Goal: Information Seeking & Learning: Learn about a topic

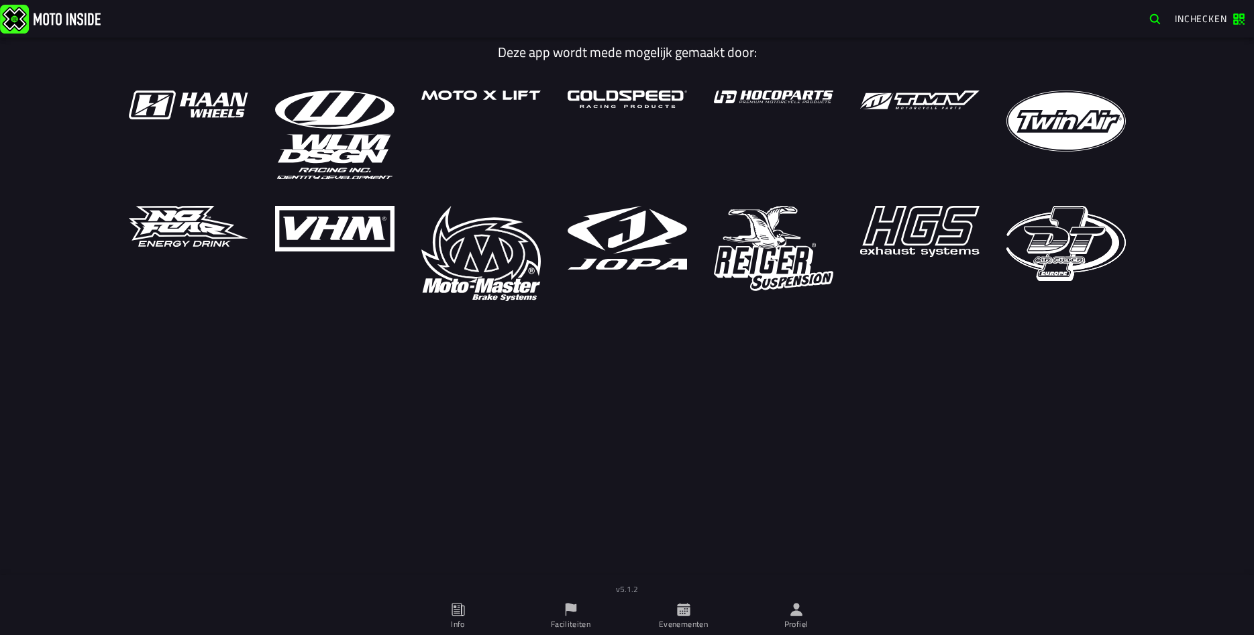
click at [796, 623] on ion-label "Profiel" at bounding box center [796, 625] width 24 height 12
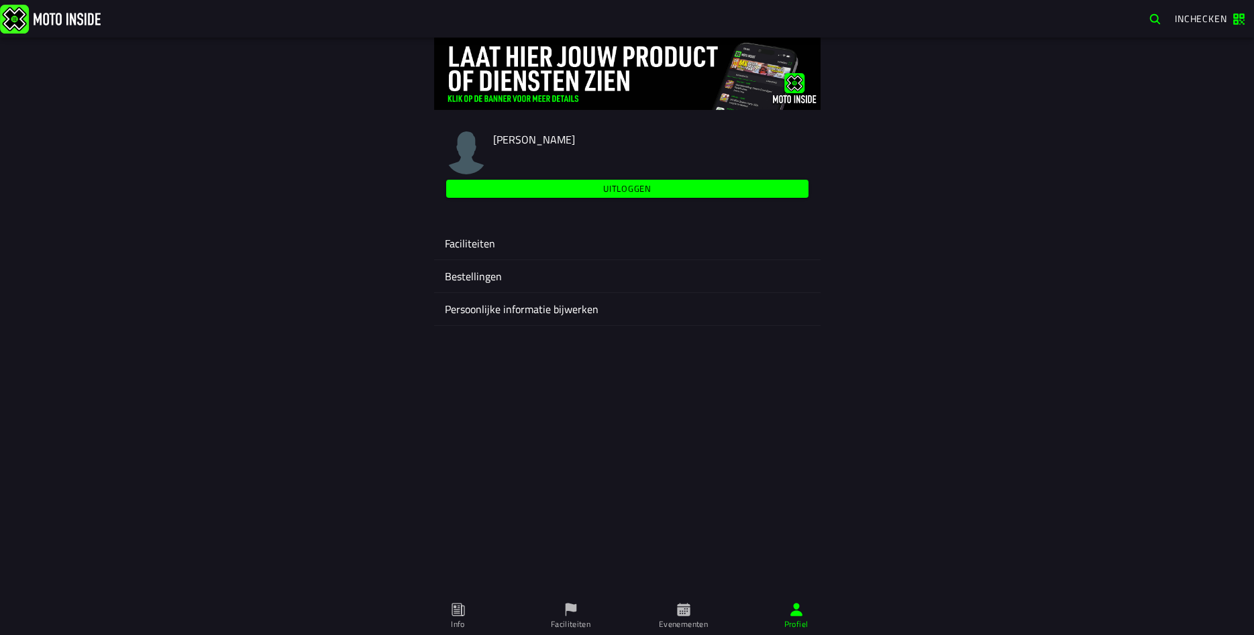
click at [470, 254] on div "Faciliteiten" at bounding box center [627, 243] width 365 height 32
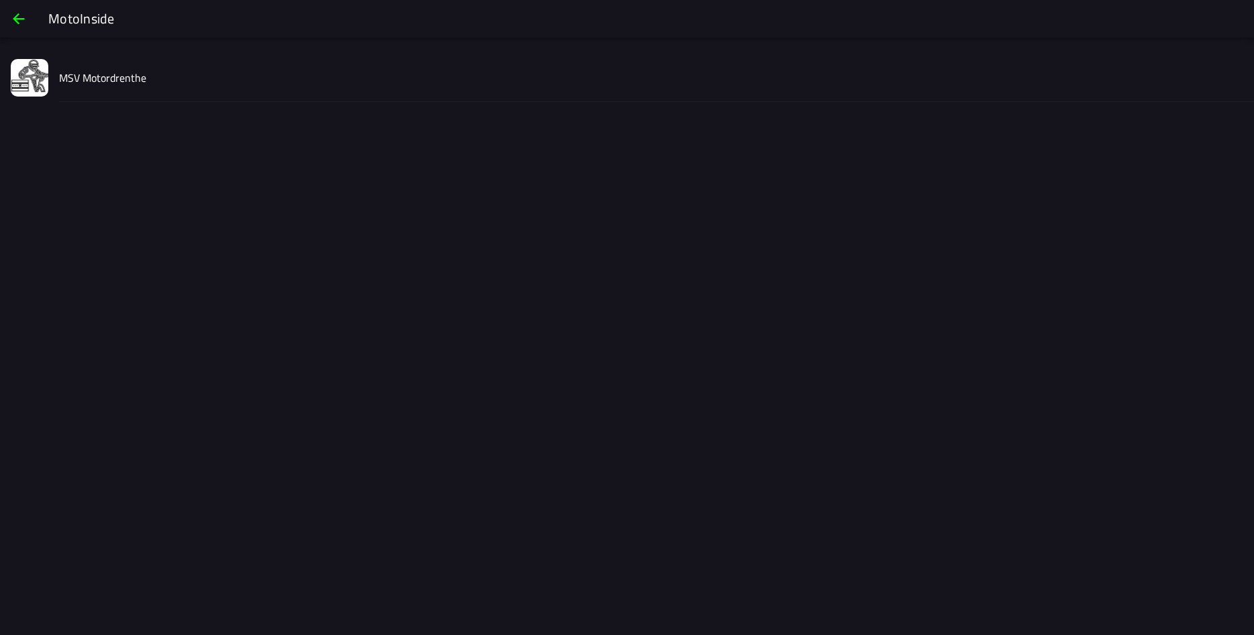
click at [0, 0] on slot "MSV Motordrenthe" at bounding box center [0, 0] width 0 height 0
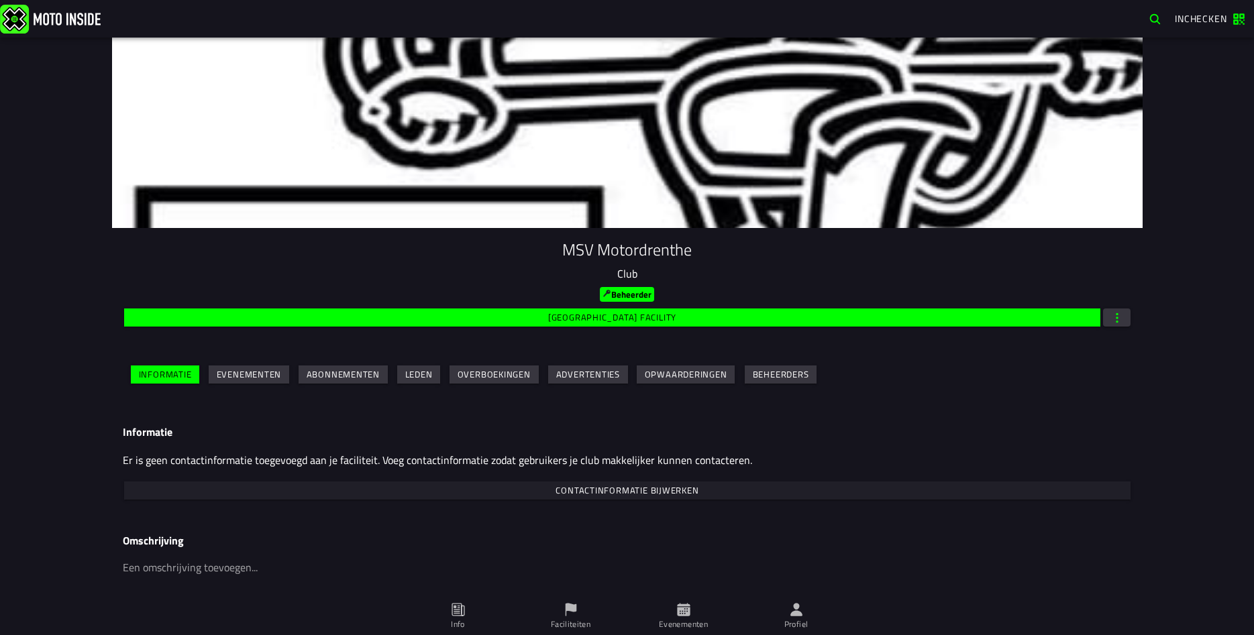
click at [0, 0] on slot "Evenementen" at bounding box center [0, 0] width 0 height 0
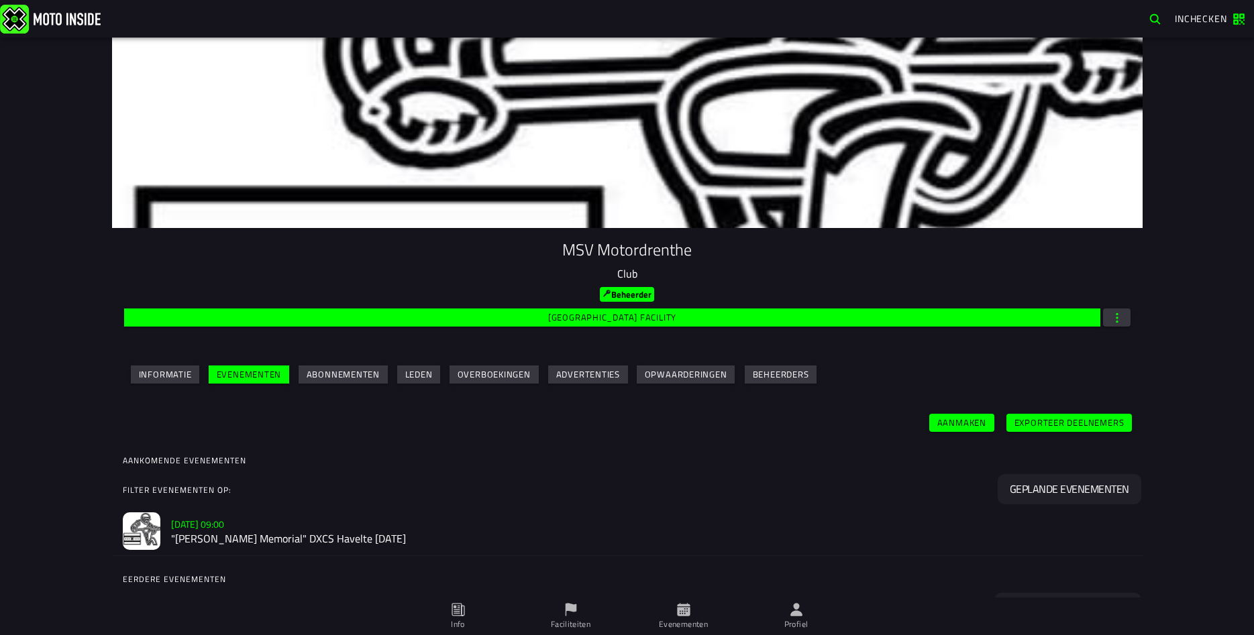
click at [240, 533] on h2 ""[PERSON_NAME] Memorial" DXCS Havelte [DATE]" at bounding box center [651, 538] width 961 height 13
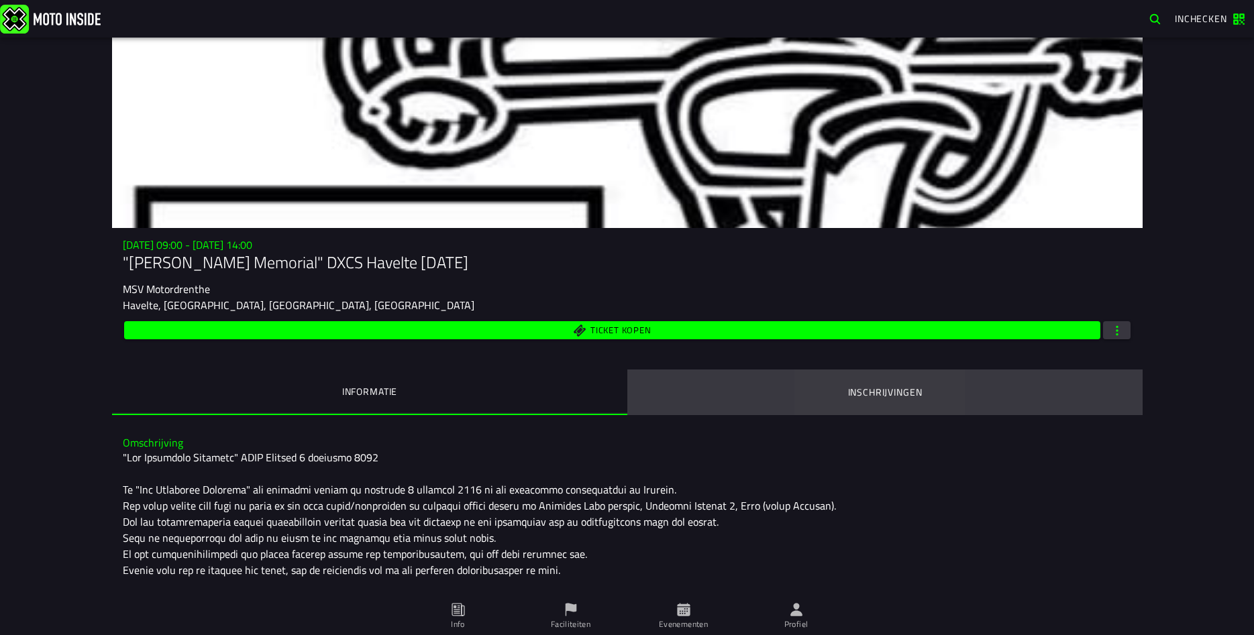
click at [847, 392] on ion-segment-button "Inschrijvingen" at bounding box center [884, 393] width 515 height 46
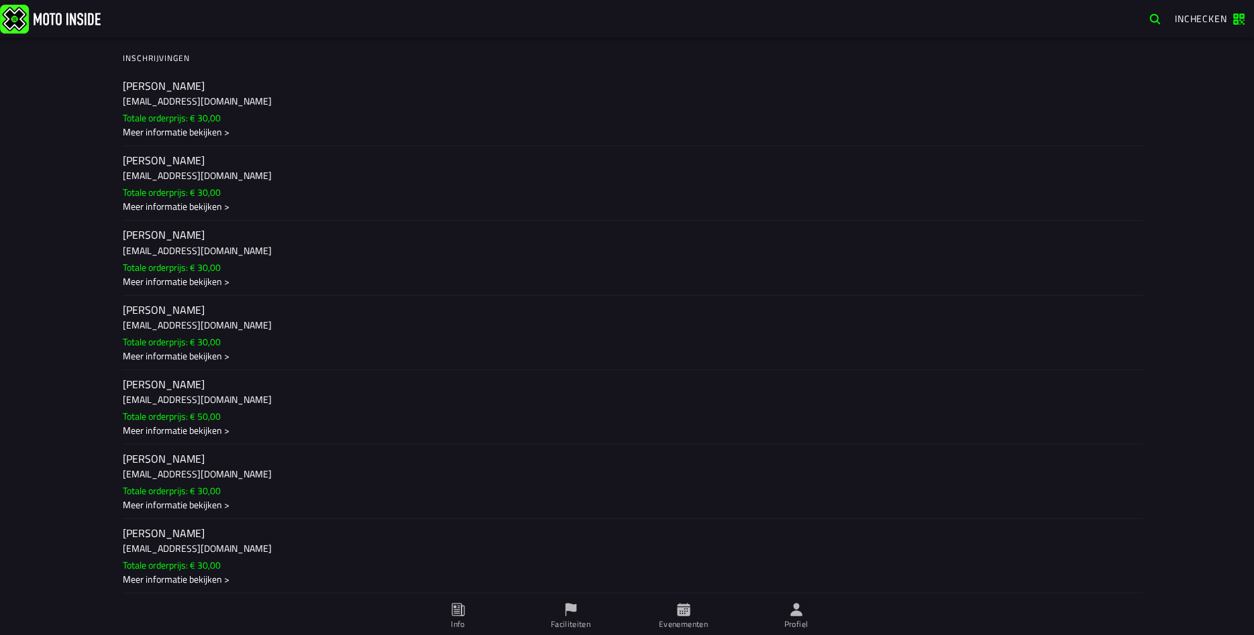
scroll to position [388, 0]
click at [203, 474] on h3 "[EMAIL_ADDRESS][DOMAIN_NAME]" at bounding box center [627, 473] width 1009 height 14
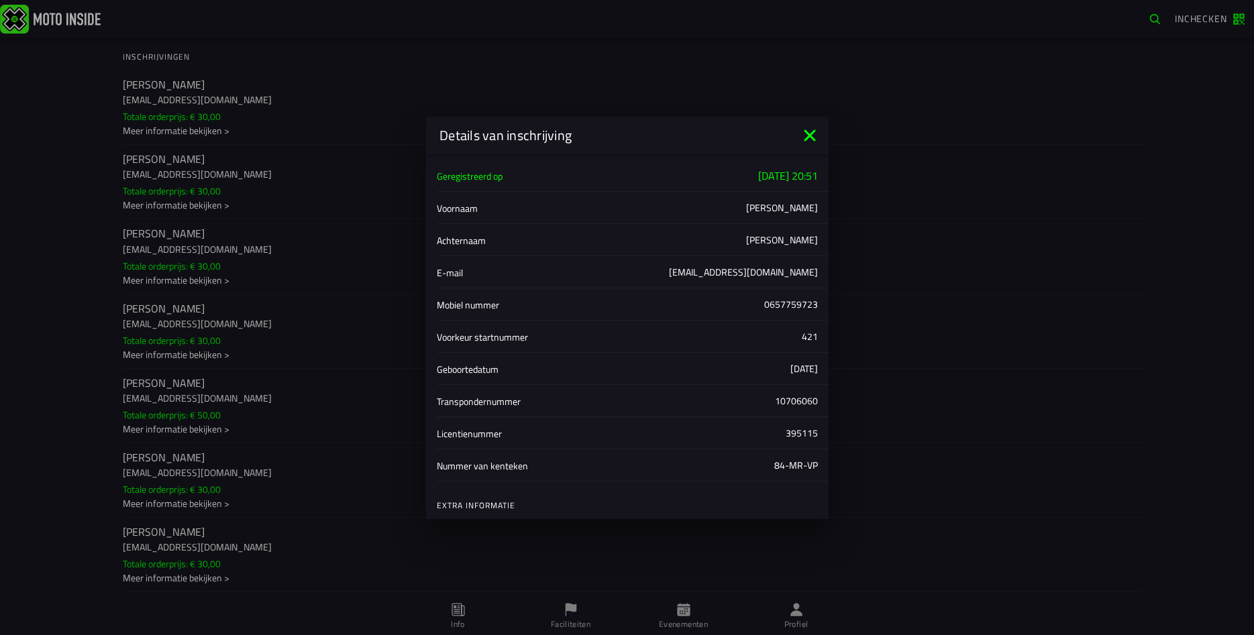
click at [198, 548] on ion-backdrop at bounding box center [627, 317] width 1254 height 635
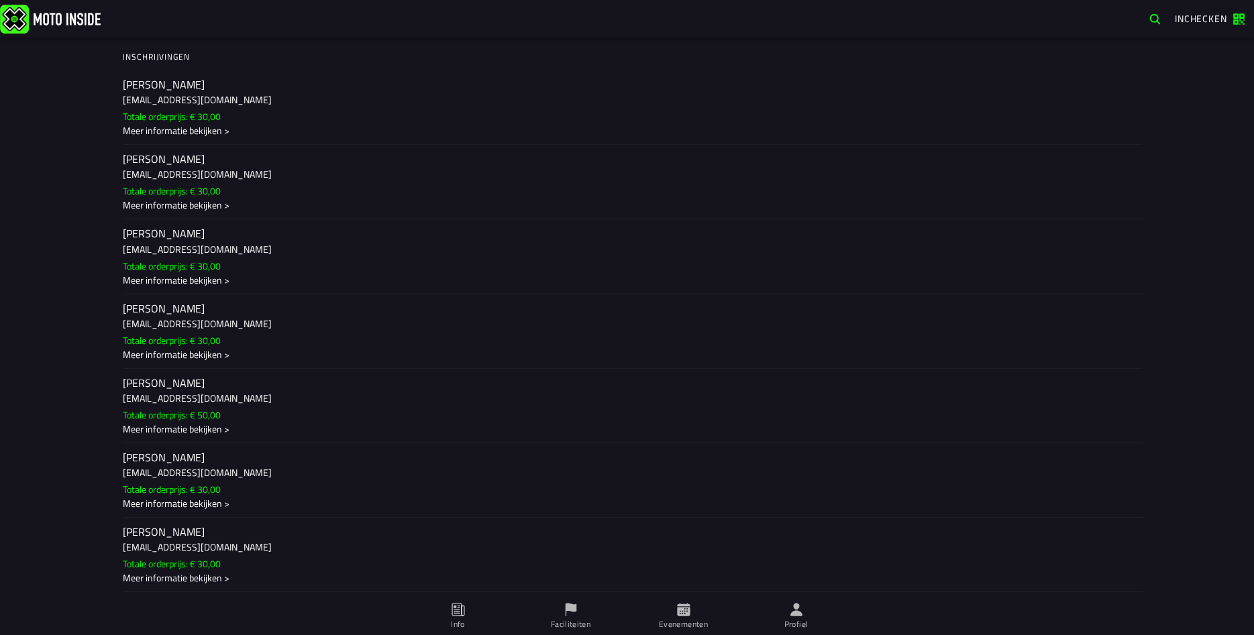
click at [198, 548] on h3 "[EMAIL_ADDRESS][DOMAIN_NAME]" at bounding box center [627, 547] width 1009 height 14
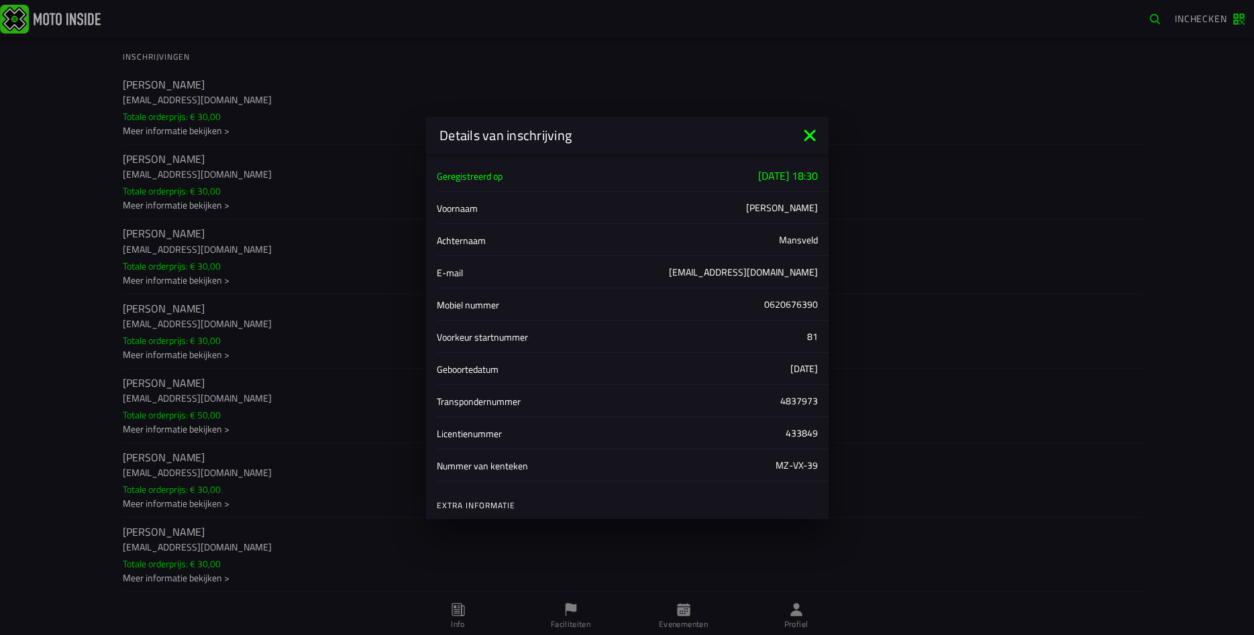
click at [175, 409] on ion-backdrop at bounding box center [627, 317] width 1254 height 635
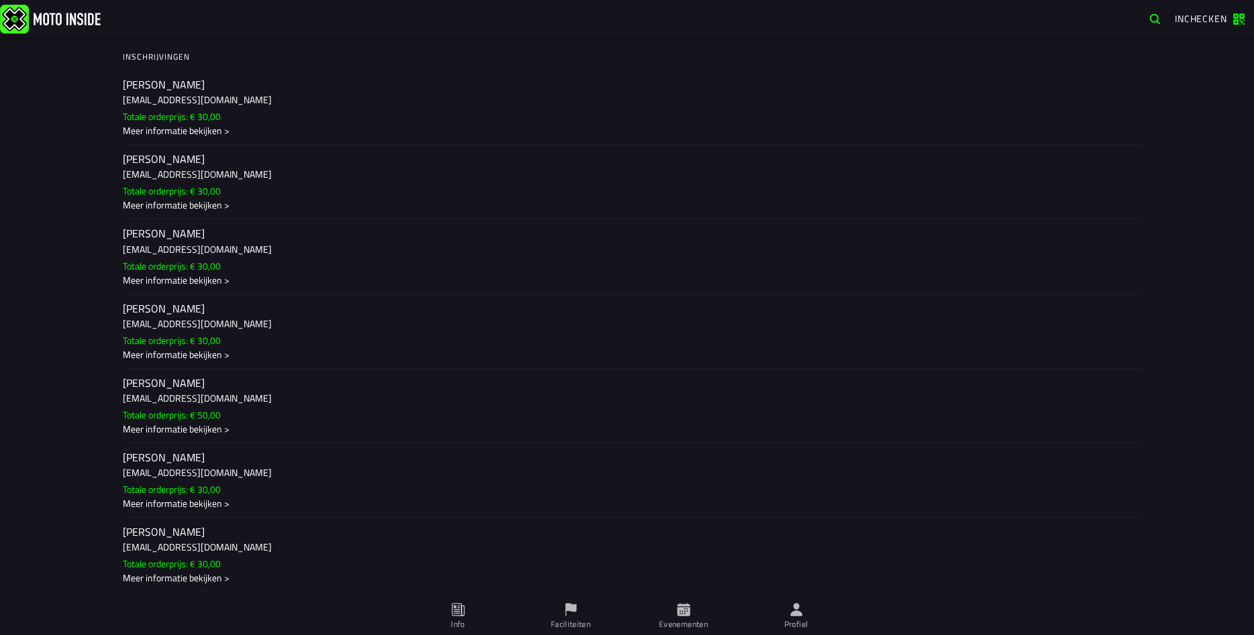
click at [0, 0] on slot "Totale orderprijs: € 50,00" at bounding box center [0, 0] width 0 height 0
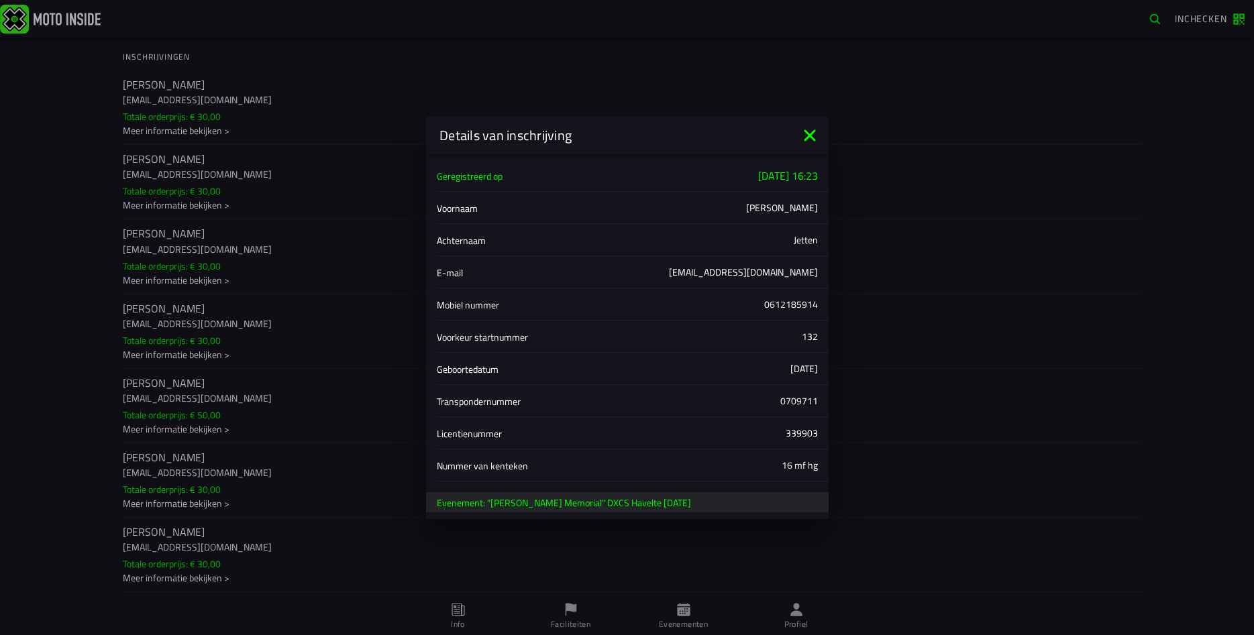
click at [810, 133] on icon at bounding box center [809, 135] width 21 height 21
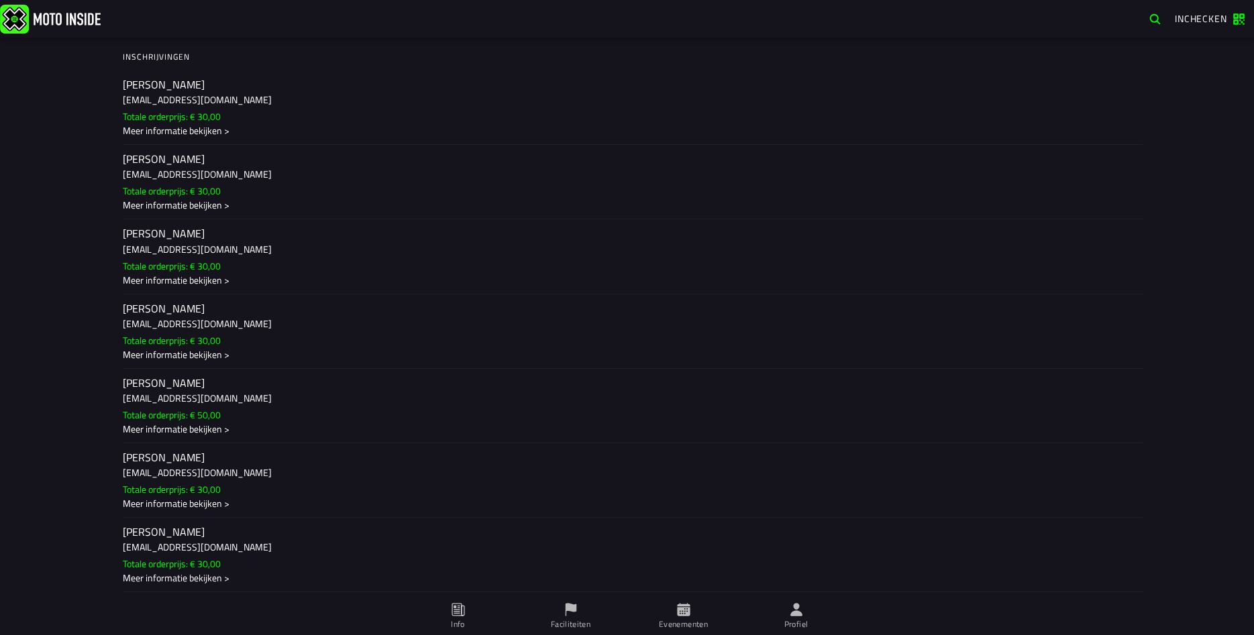
scroll to position [0, 0]
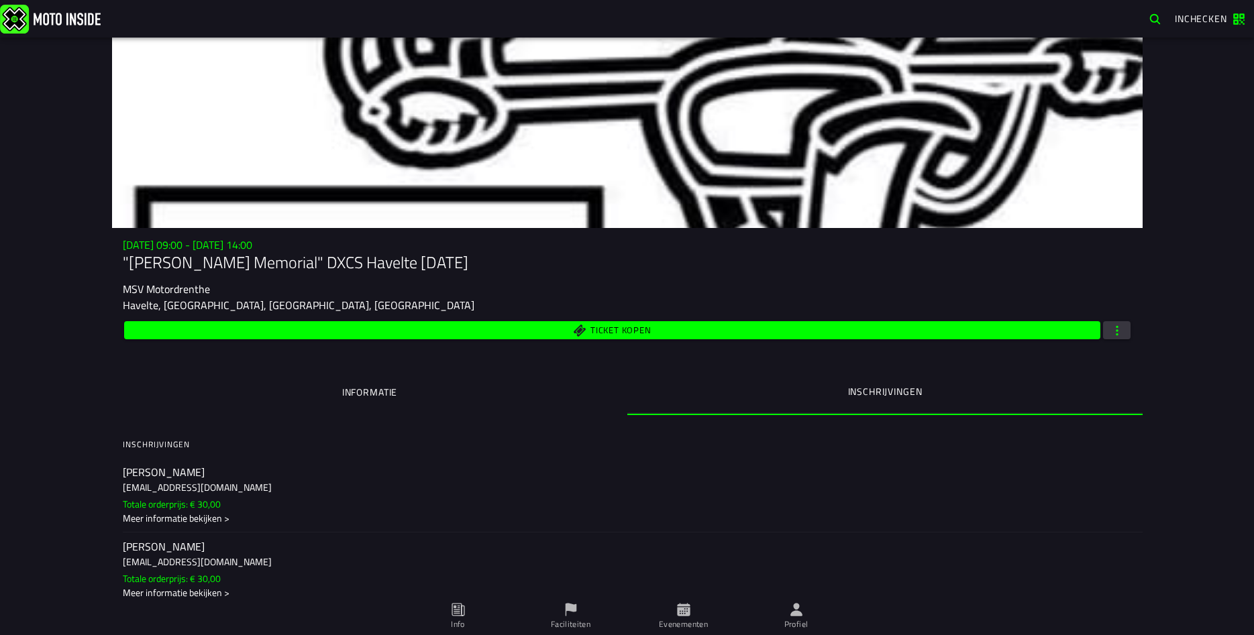
click at [692, 618] on span "Evenementen" at bounding box center [683, 617] width 97 height 38
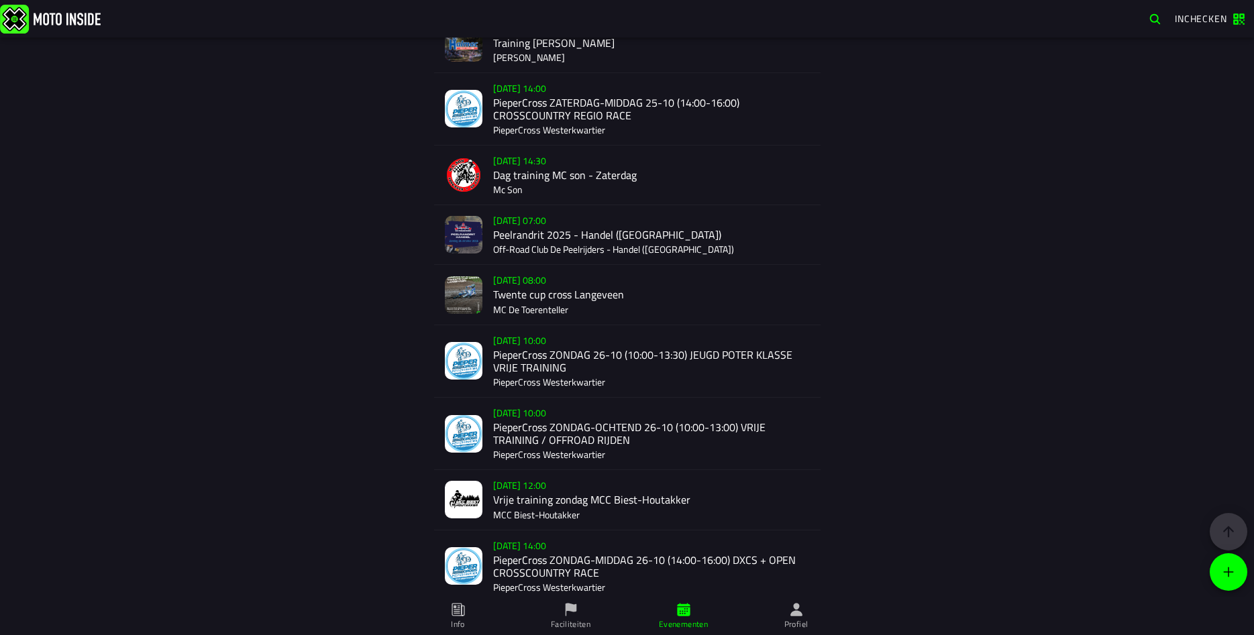
scroll to position [2118, 0]
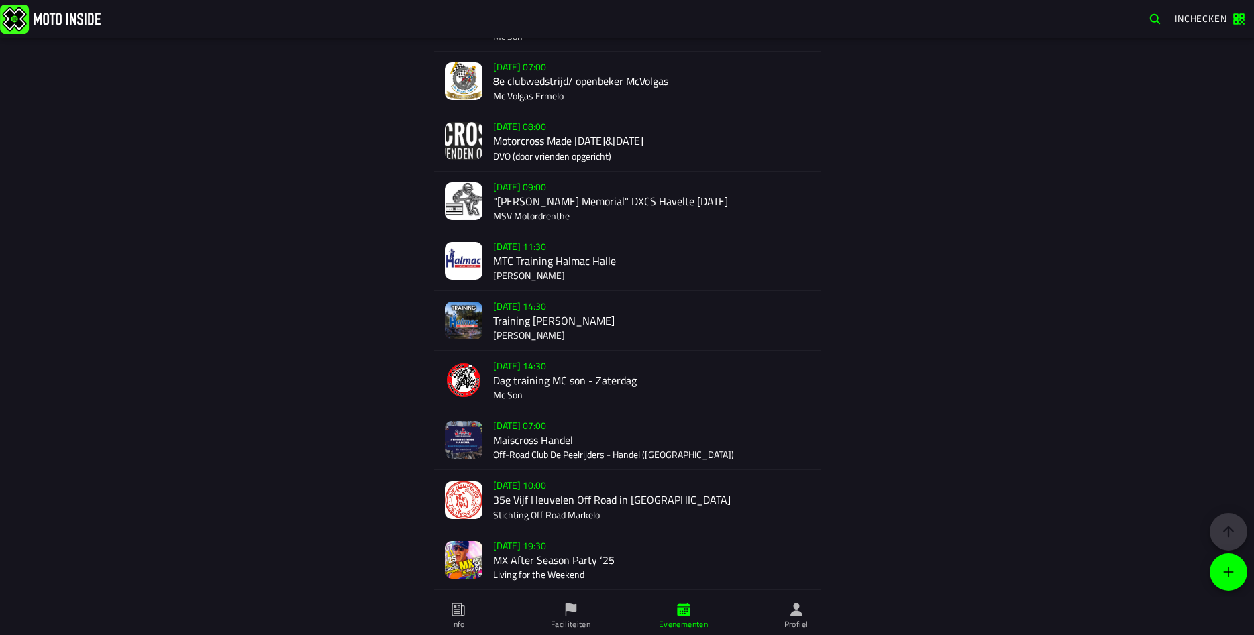
click at [552, 211] on div "[DATE] 09:00 "[PERSON_NAME] Memorial" DXCS Havelte [DATE] MSV Motordrenthe" at bounding box center [651, 201] width 317 height 59
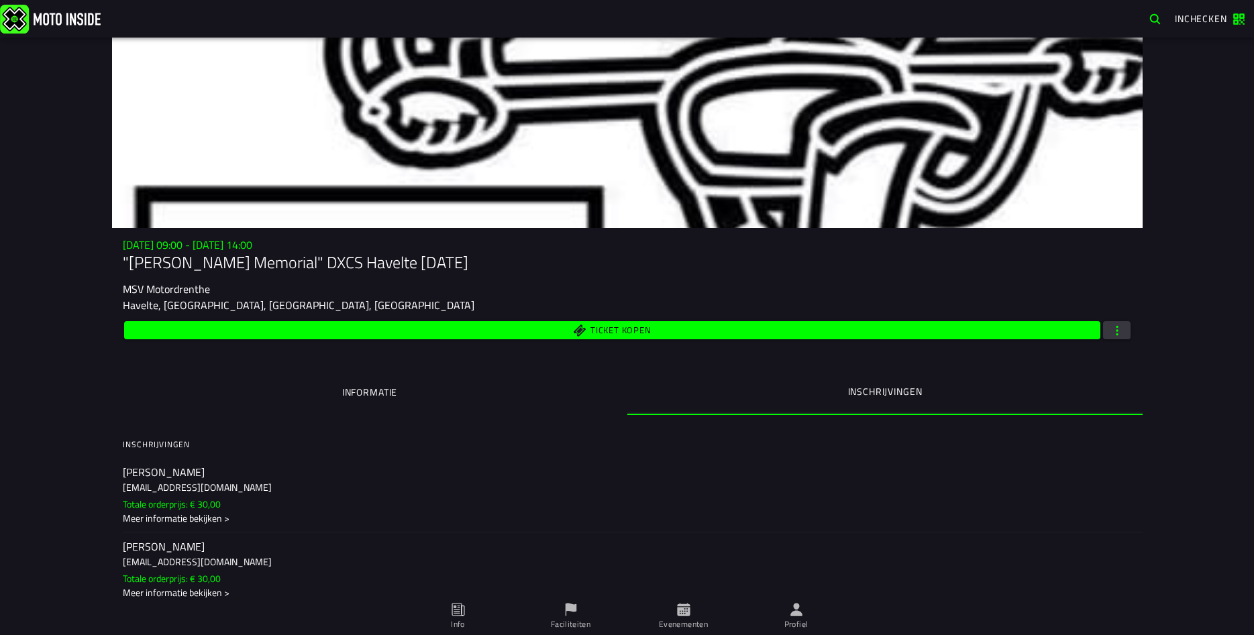
click at [387, 390] on ion-segment-button "Informatie" at bounding box center [369, 393] width 515 height 46
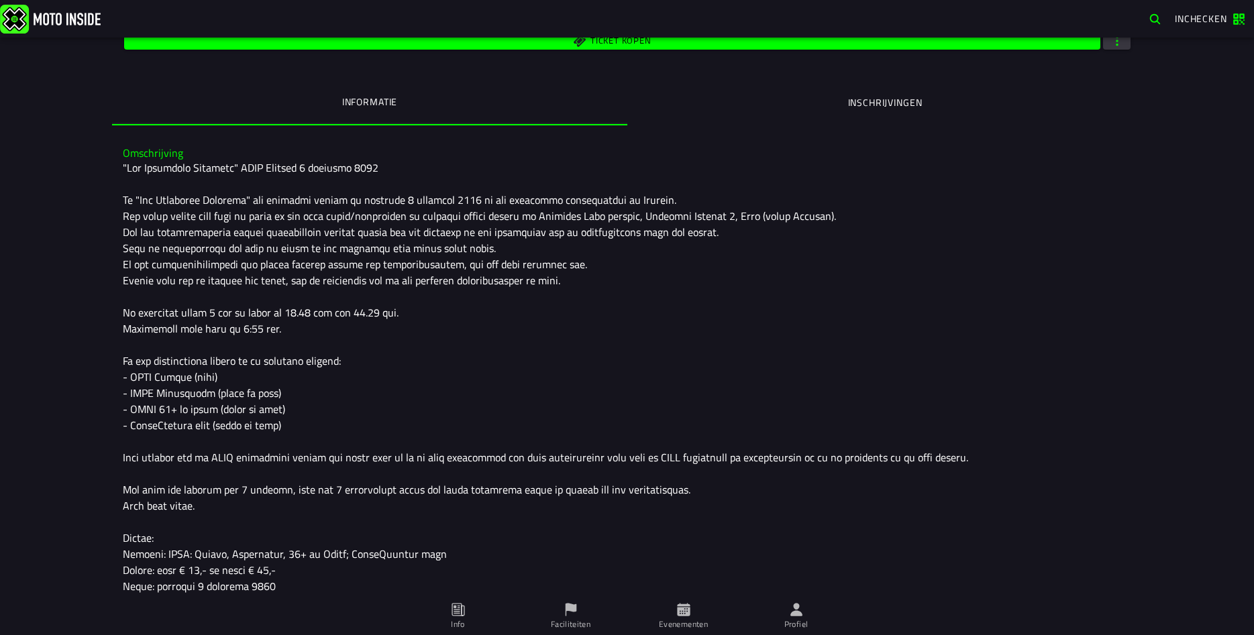
scroll to position [193, 0]
